Goal: Find contact information: Find contact information

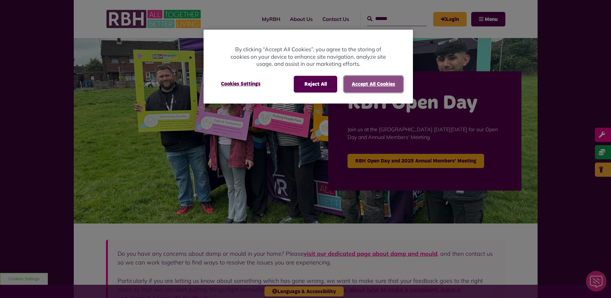
click at [372, 82] on button "Accept All Cookies" at bounding box center [374, 84] width 60 height 17
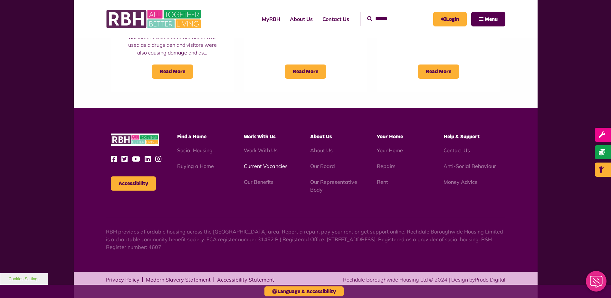
scroll to position [581, 0]
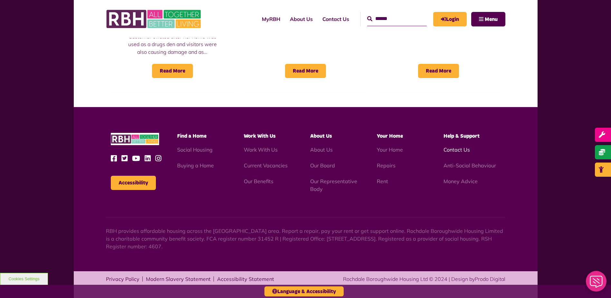
click at [455, 151] on link "Contact Us" at bounding box center [457, 149] width 26 height 6
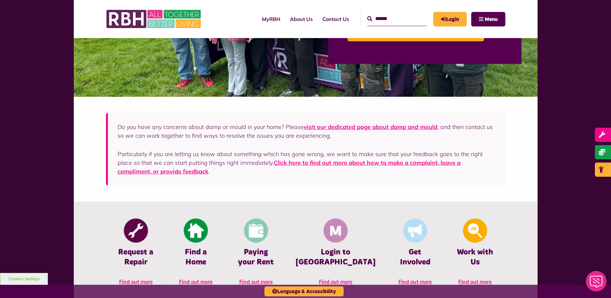
scroll to position [65, 0]
